Goal: Navigation & Orientation: Go to known website

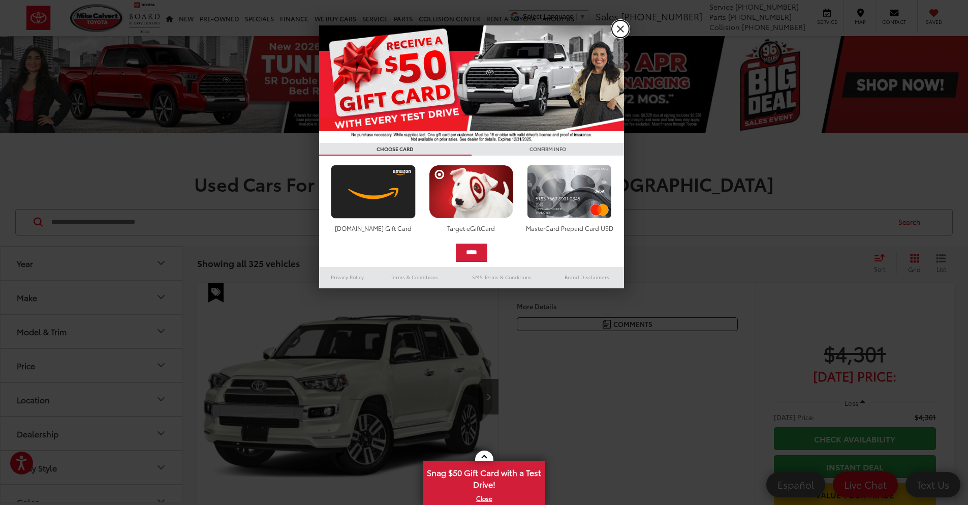
click at [621, 29] on link "X" at bounding box center [620, 28] width 17 height 17
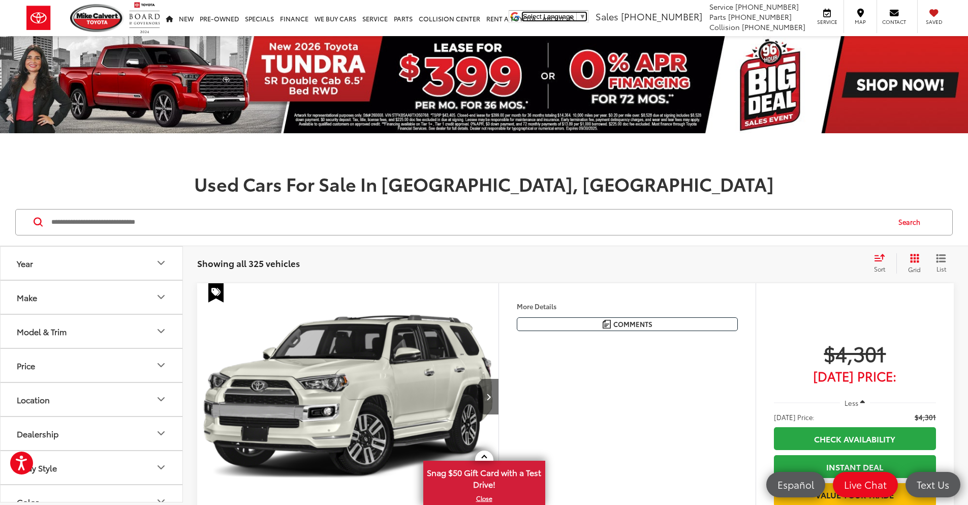
click at [574, 17] on span "Select Language" at bounding box center [548, 17] width 51 height 8
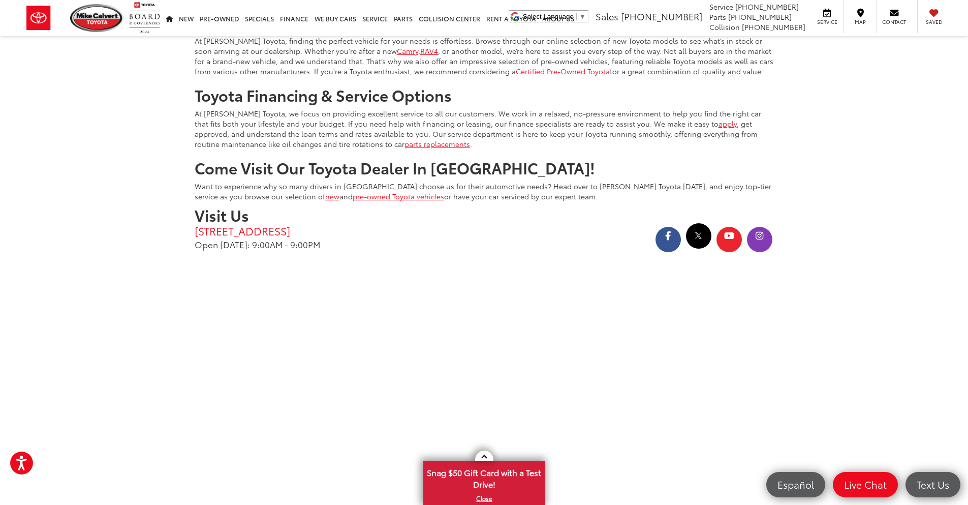
scroll to position [2063, 0]
